Goal: Task Accomplishment & Management: Manage account settings

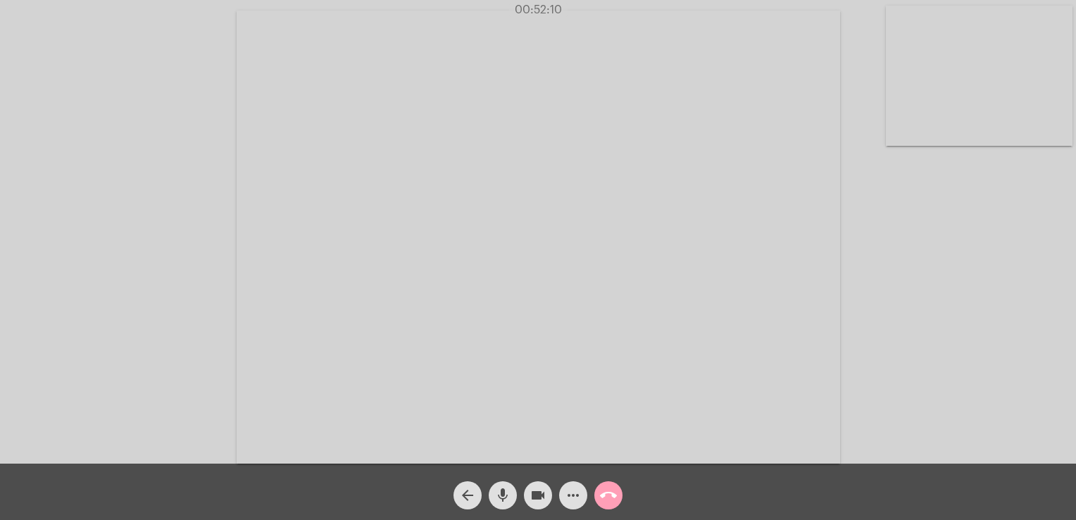
click at [604, 485] on span "call_end" at bounding box center [608, 495] width 17 height 28
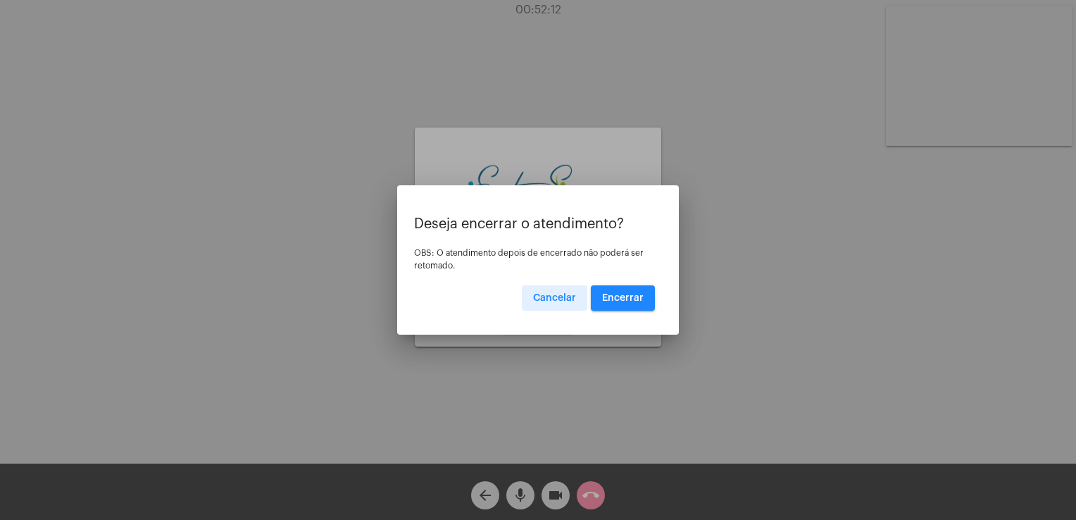
click at [614, 300] on span "Encerrar" at bounding box center [623, 298] width 42 height 10
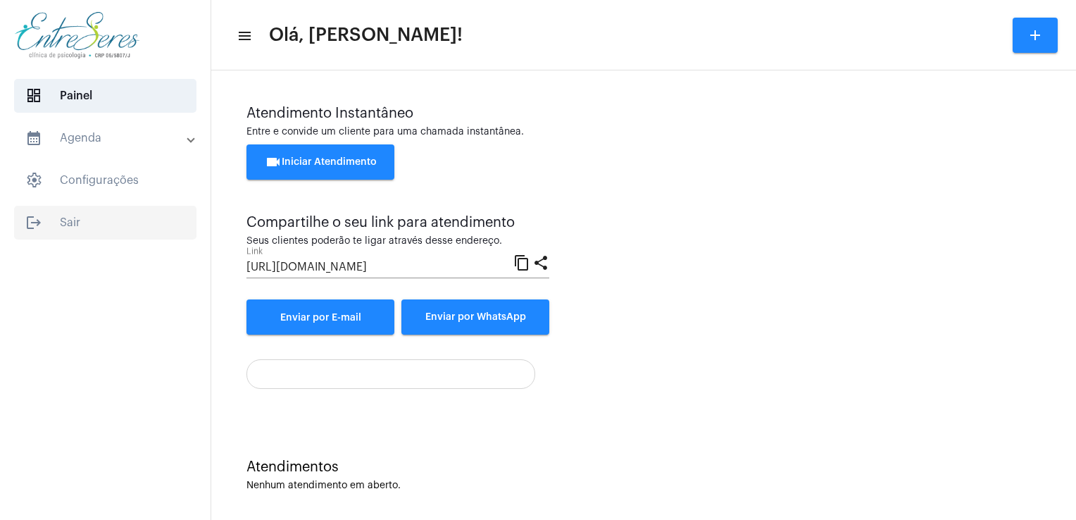
click at [62, 219] on span "logout Sair" at bounding box center [105, 223] width 182 height 34
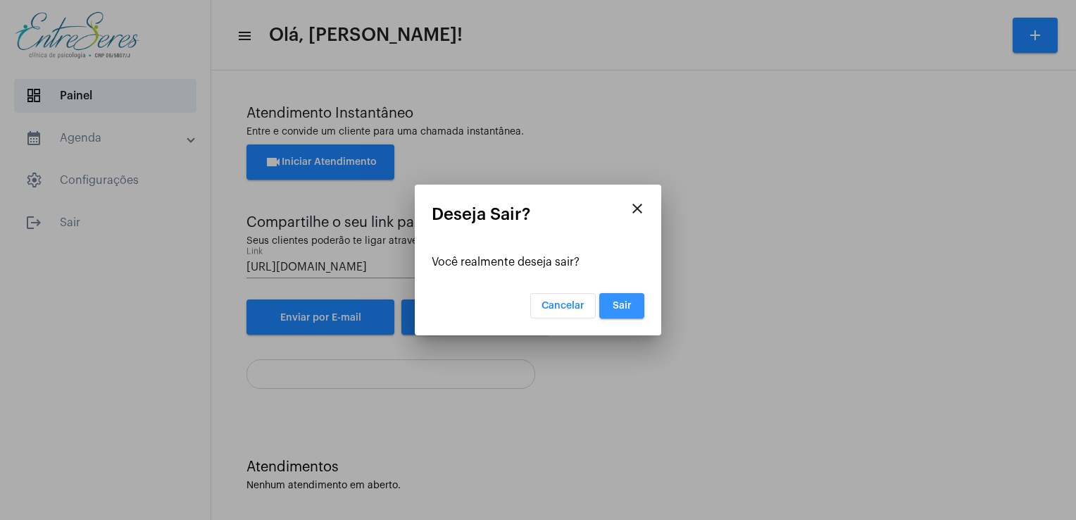
click at [626, 294] on button "Sair" at bounding box center [621, 305] width 45 height 25
